Goal: Task Accomplishment & Management: Manage account settings

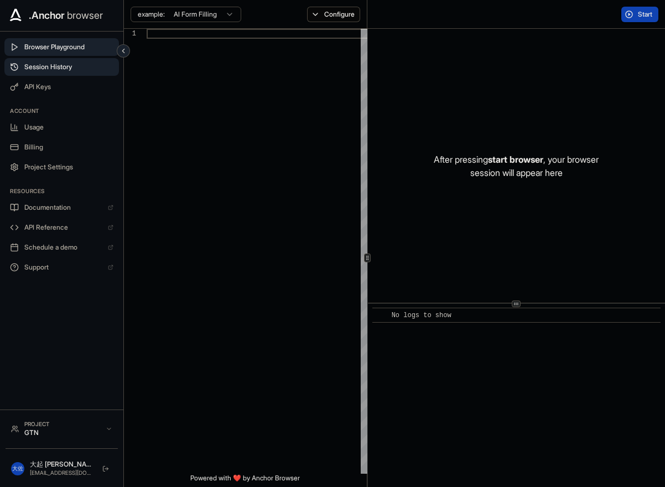
scroll to position [70, 0]
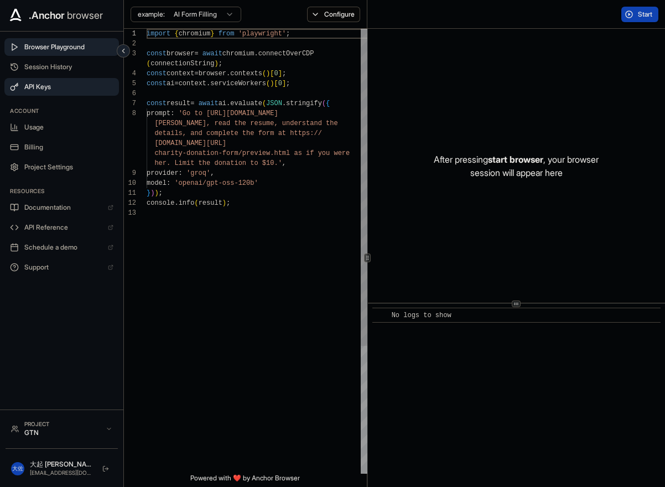
click at [50, 91] on span "API Keys" at bounding box center [68, 86] width 89 height 9
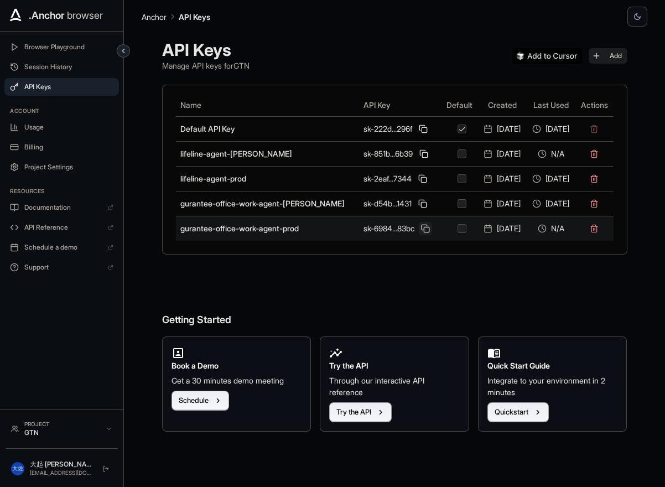
click at [419, 227] on button at bounding box center [425, 228] width 13 height 13
